Goal: Navigation & Orientation: Find specific page/section

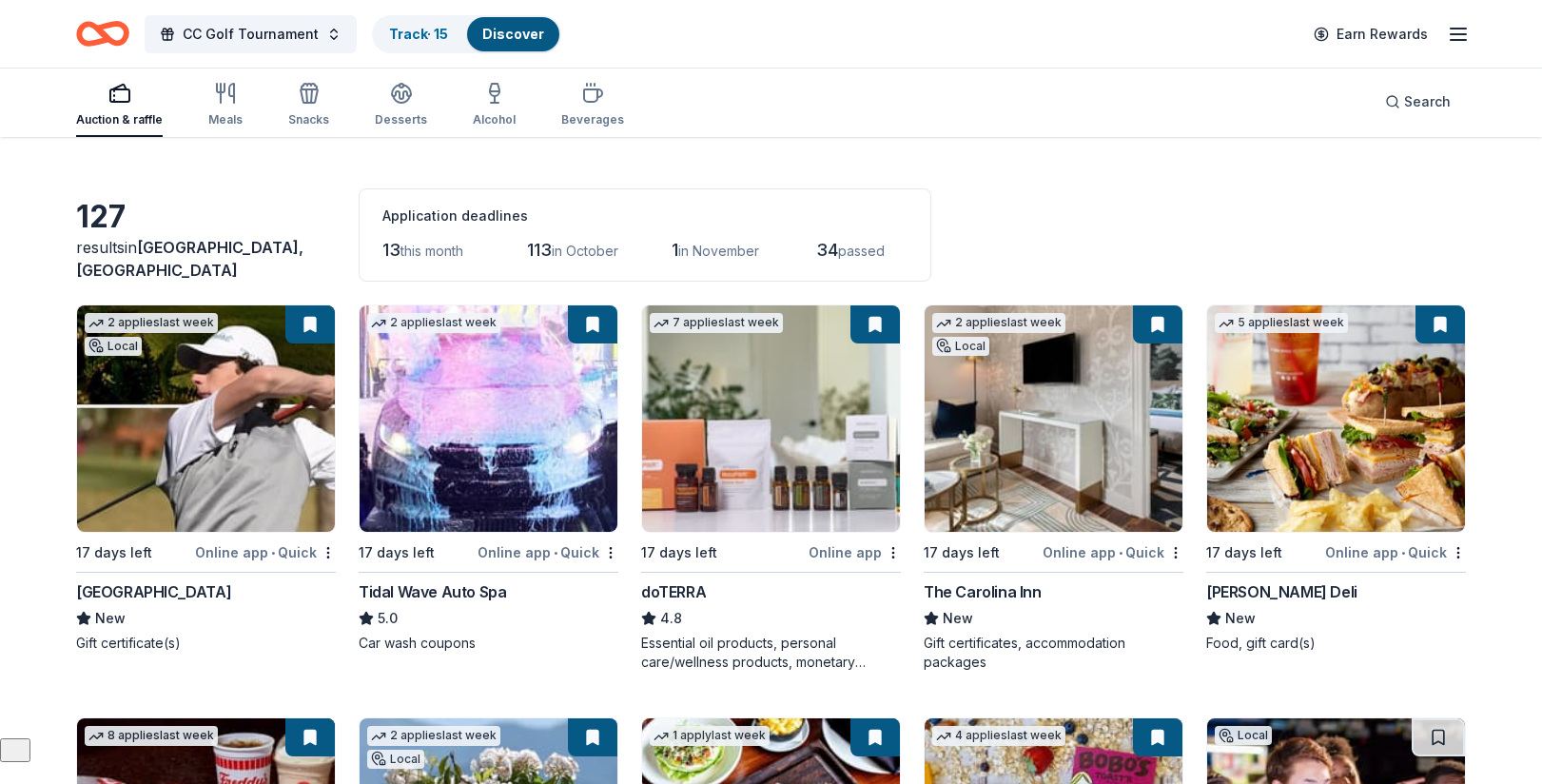
scroll to position [55, 0]
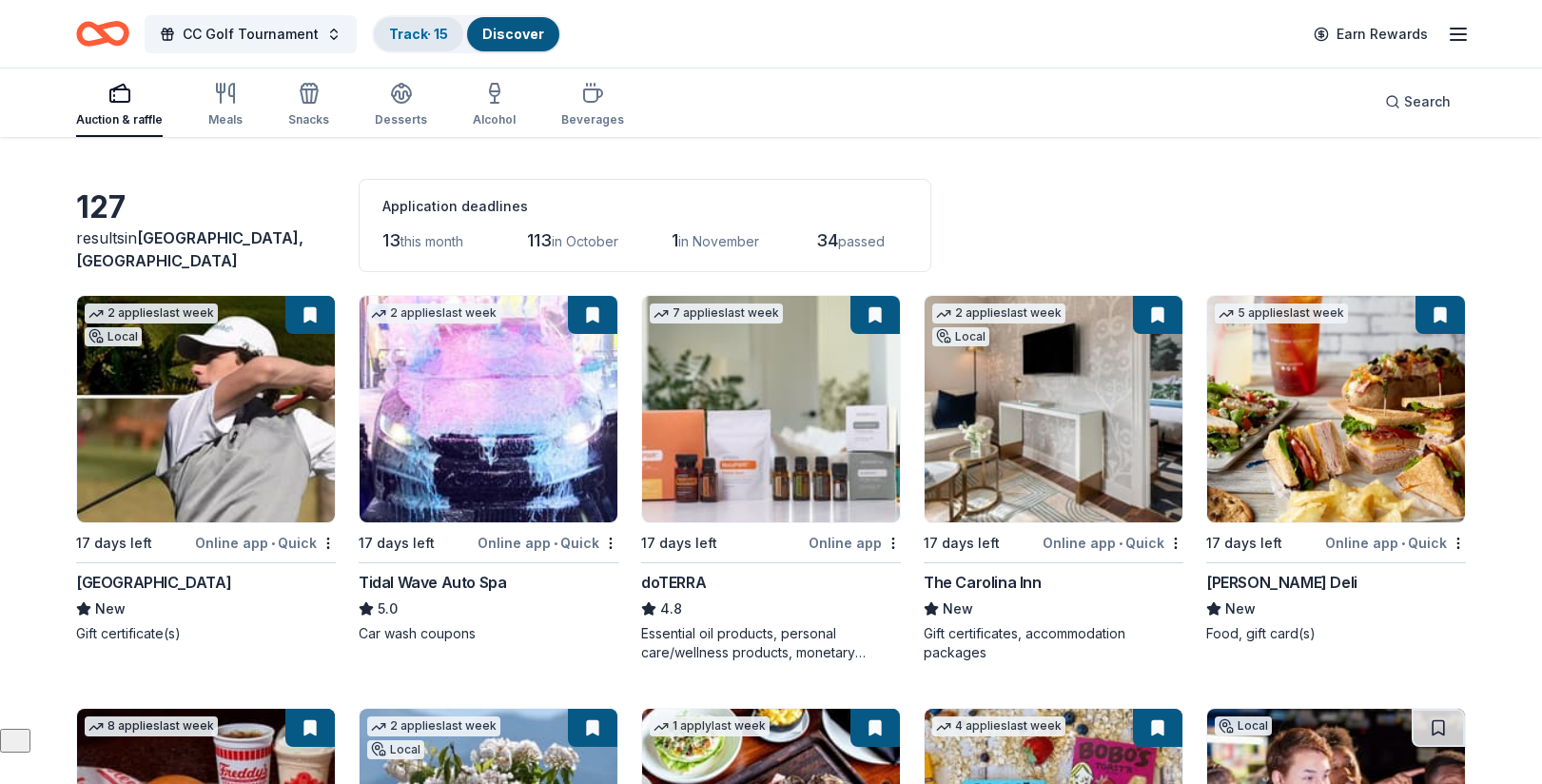
click at [410, 28] on link "Track · 15" at bounding box center [418, 34] width 59 height 16
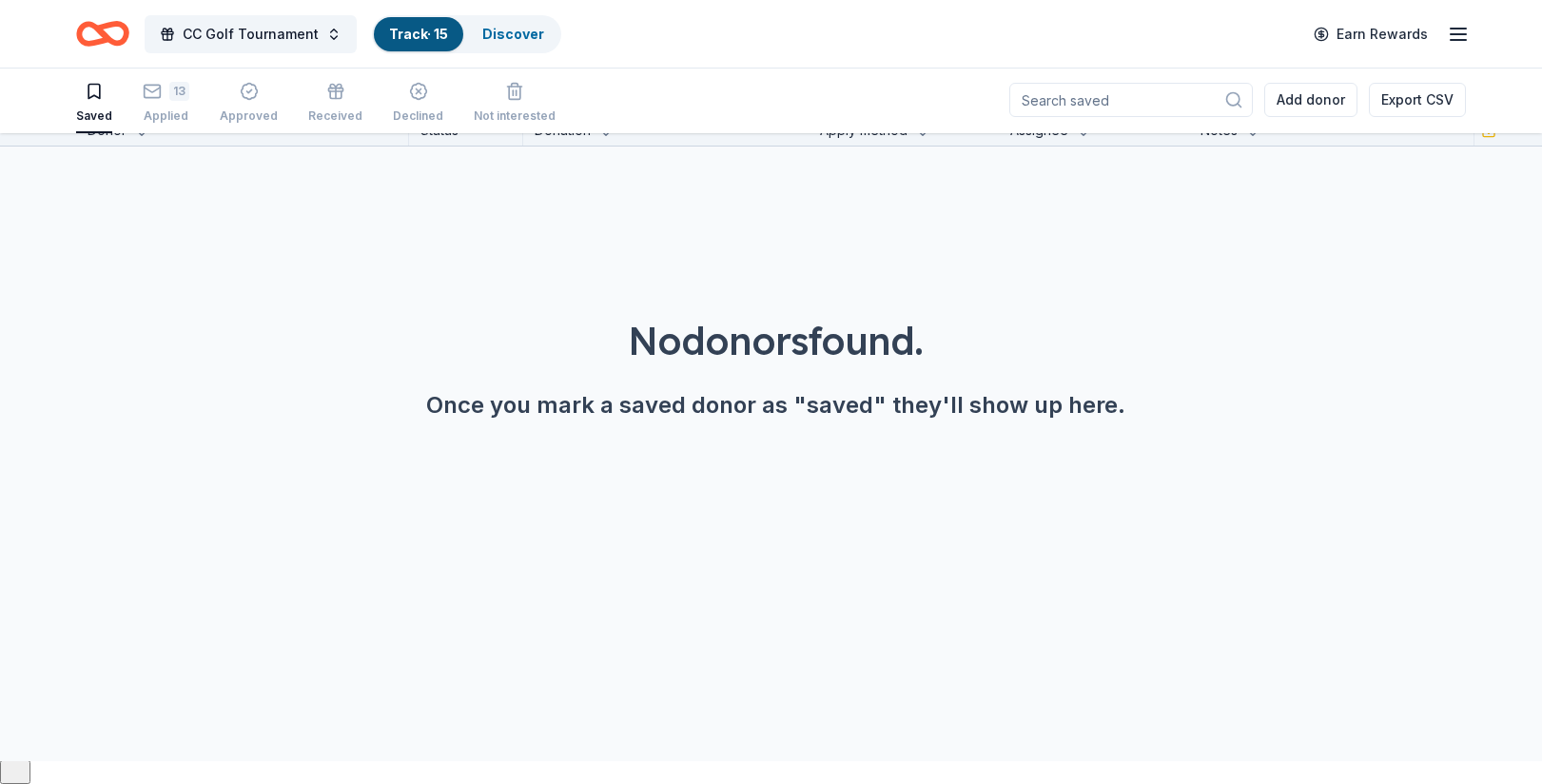
scroll to position [1, 0]
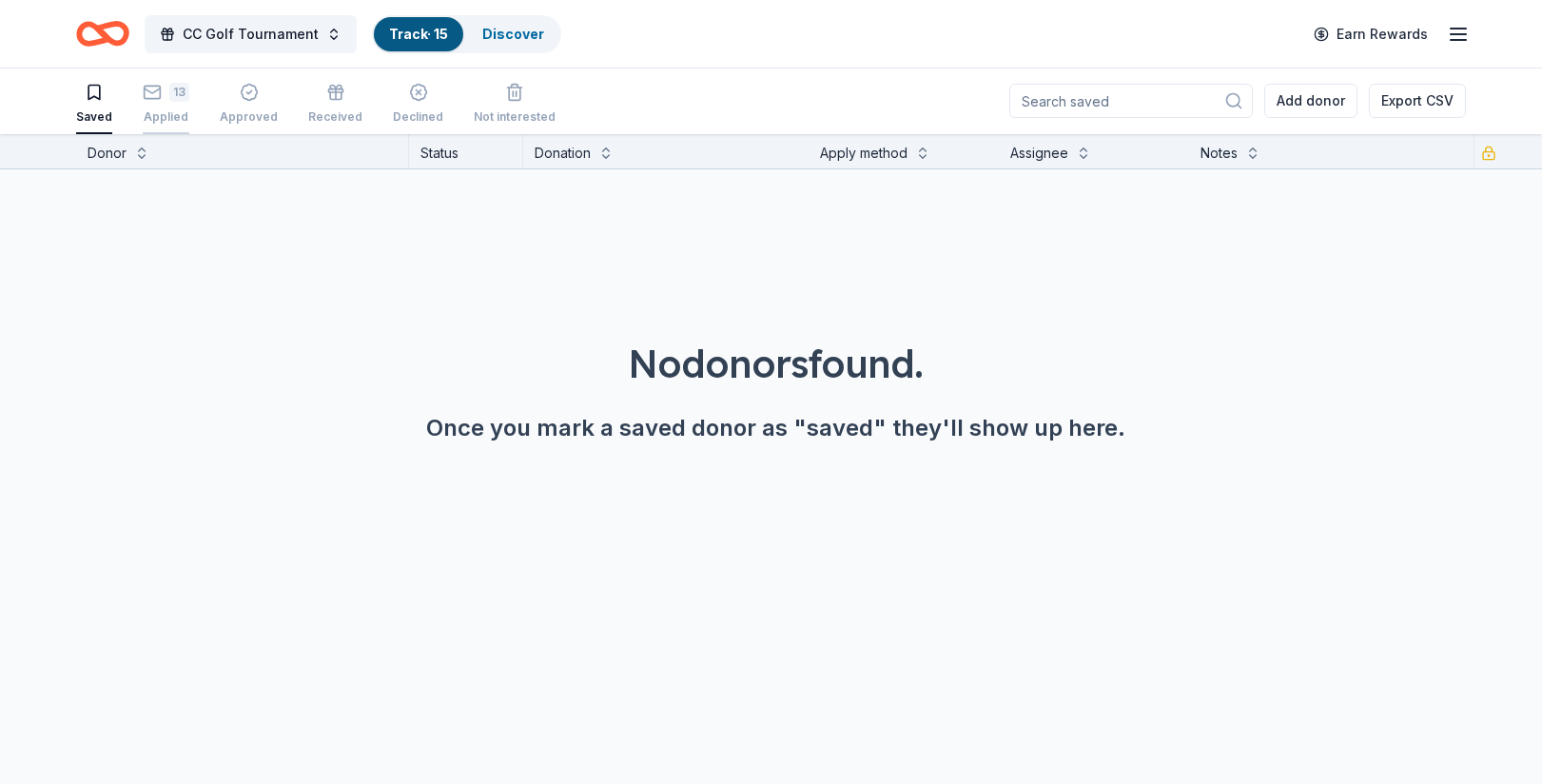
click at [162, 97] on div "13" at bounding box center [166, 92] width 47 height 19
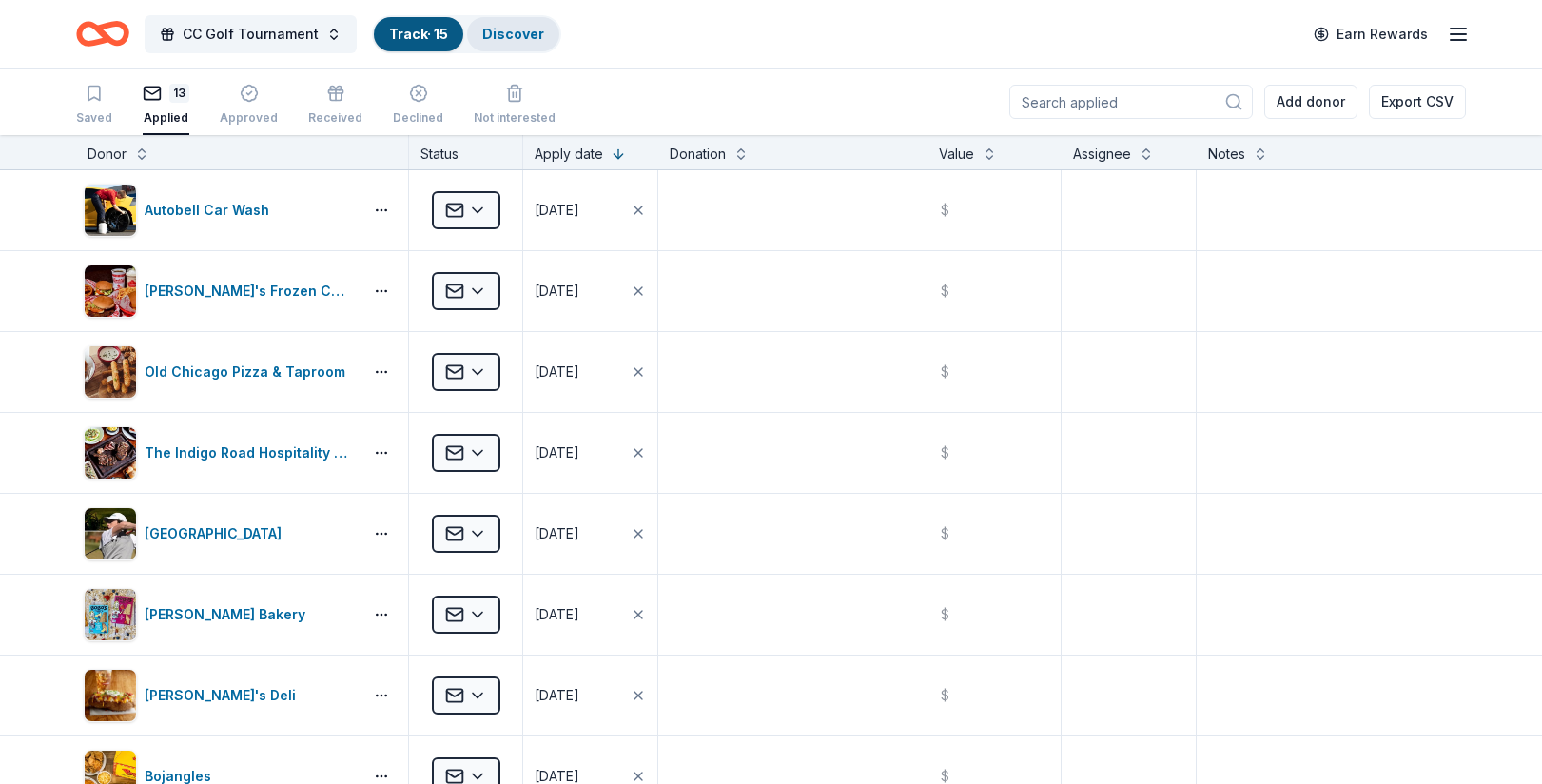
click at [492, 35] on link "Discover" at bounding box center [513, 34] width 62 height 16
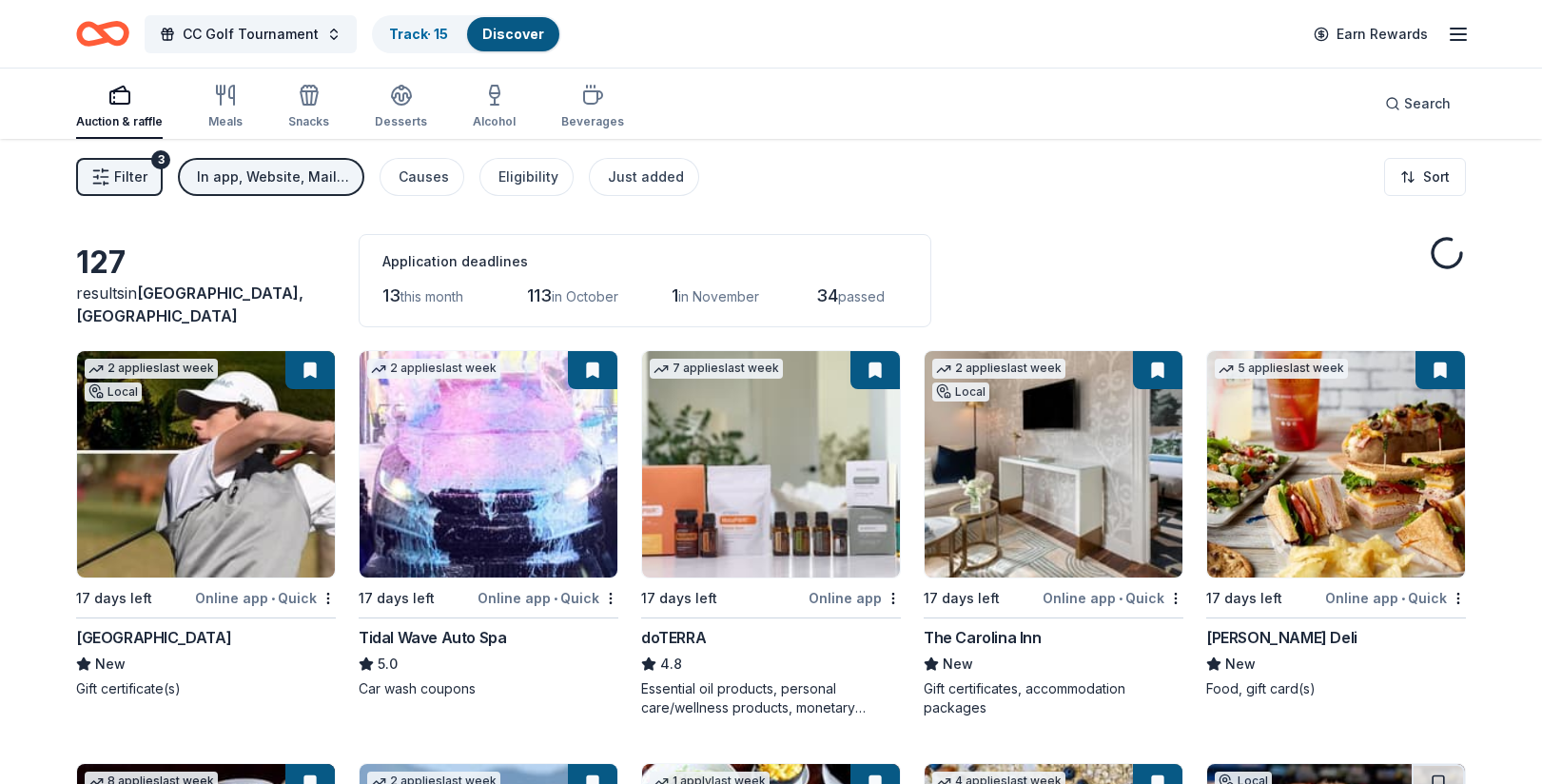
click at [426, 12] on div "CC Golf Tournament Track · 15 Discover" at bounding box center [318, 33] width 485 height 45
click at [423, 29] on link "Track · 15" at bounding box center [418, 34] width 59 height 16
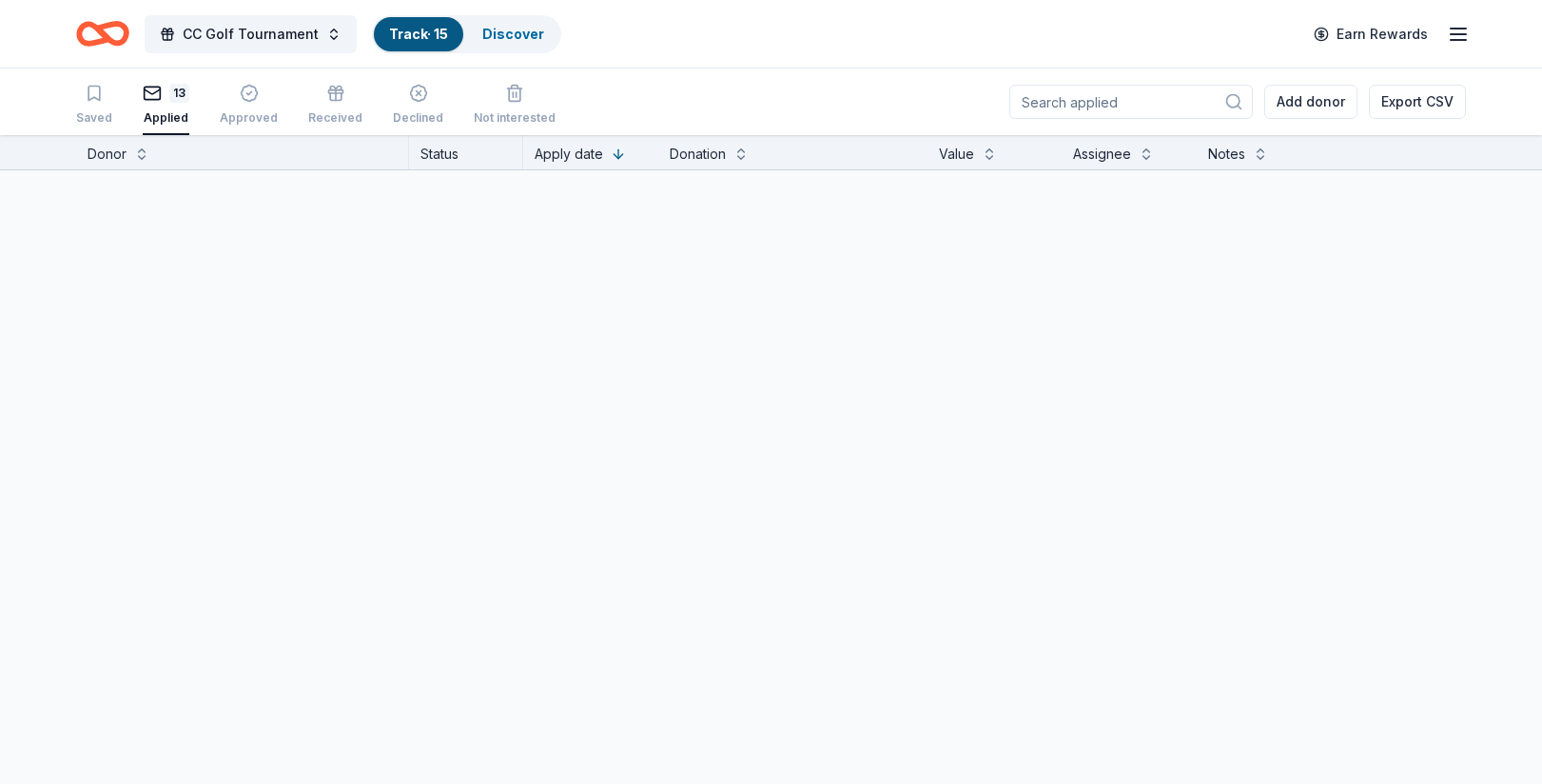
scroll to position [1, 0]
click at [413, 32] on link "Track · 15" at bounding box center [418, 34] width 59 height 16
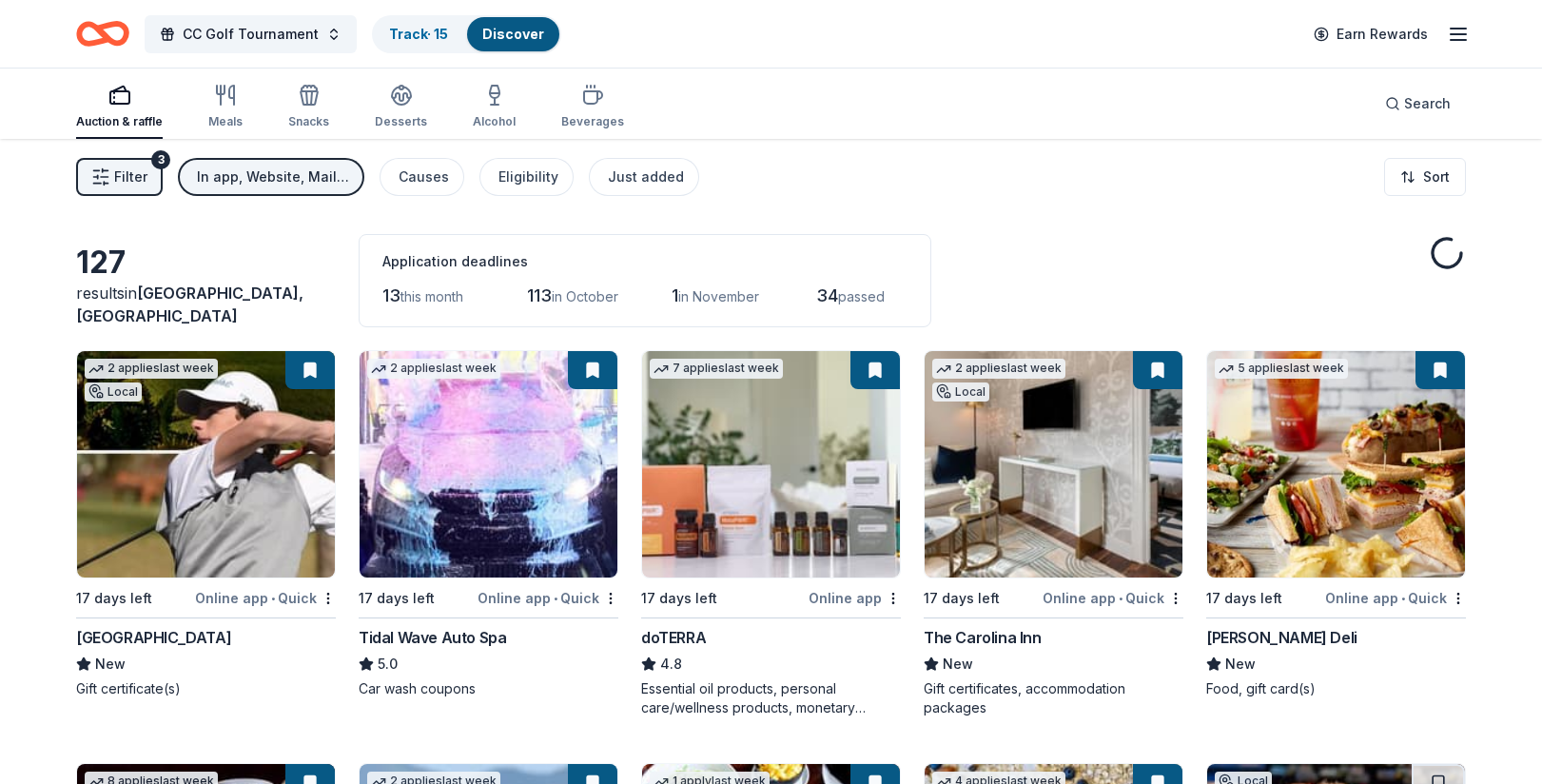
click at [406, 31] on link "Track · 15" at bounding box center [418, 34] width 59 height 16
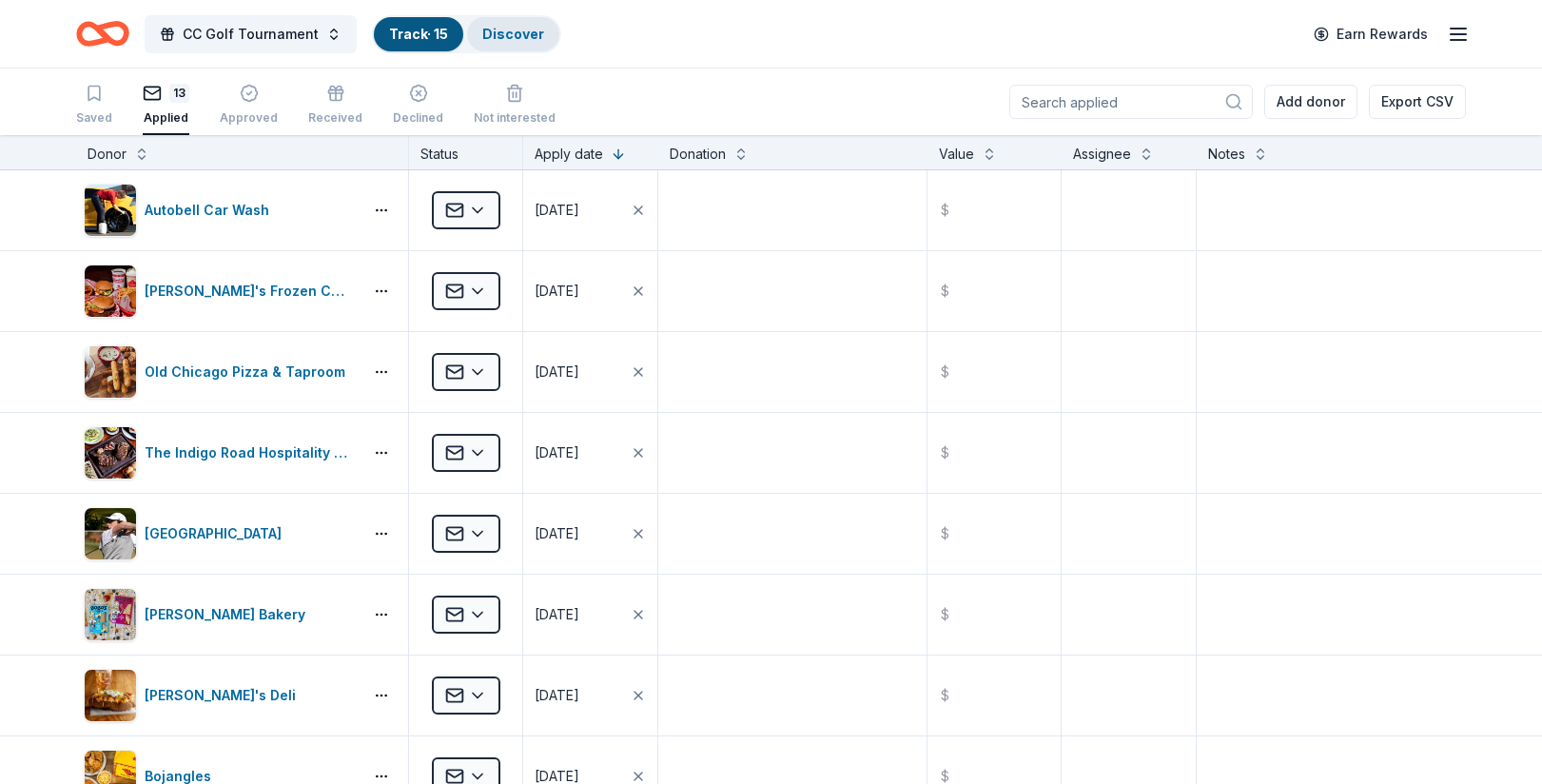
click at [475, 41] on div "Discover" at bounding box center [513, 34] width 92 height 34
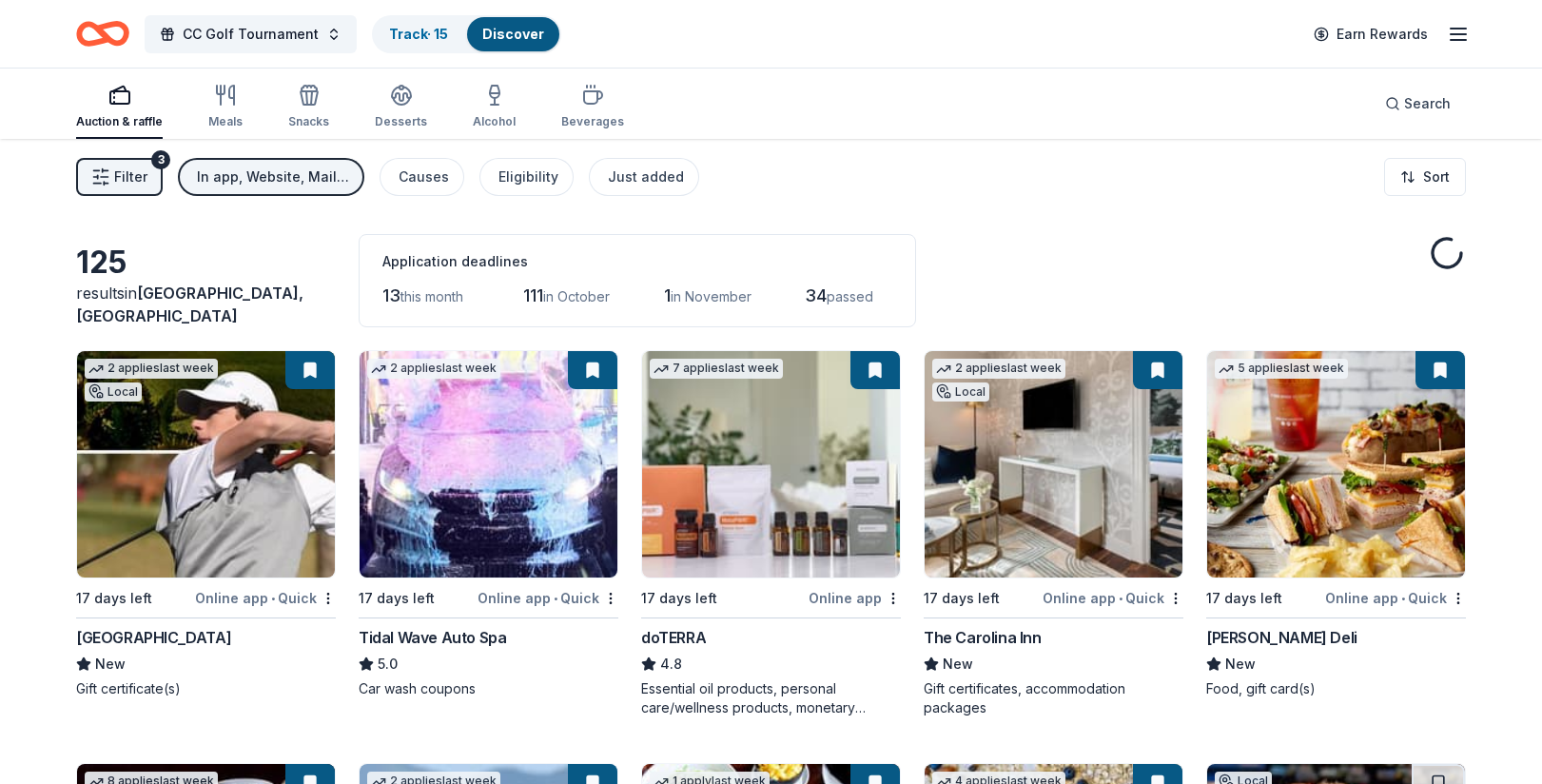
click at [1458, 41] on icon "button" at bounding box center [1458, 34] width 23 height 23
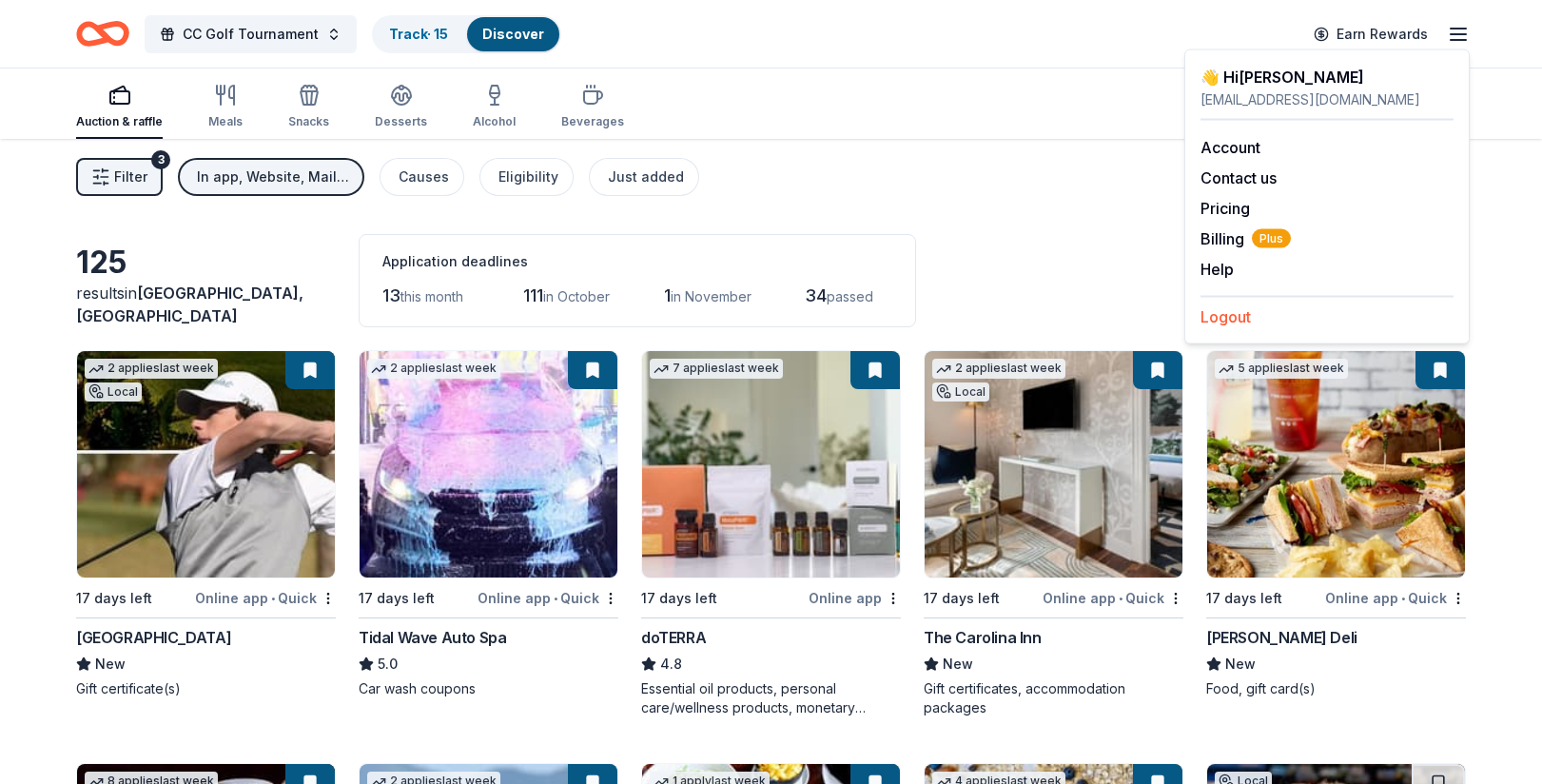
click at [1233, 311] on button "Logout" at bounding box center [1226, 316] width 51 height 23
